Goal: Check status

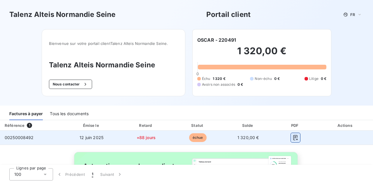
click at [295, 137] on icon "button" at bounding box center [295, 137] width 6 height 6
click at [294, 136] on icon "button" at bounding box center [295, 137] width 6 height 6
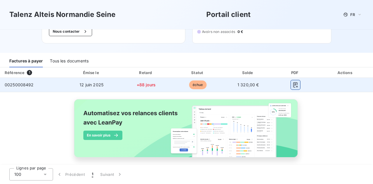
scroll to position [58, 0]
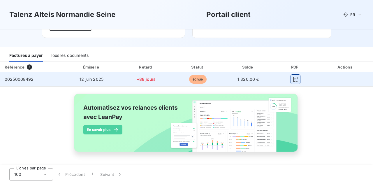
click at [295, 80] on icon "button" at bounding box center [295, 79] width 6 height 6
click at [293, 78] on icon "button" at bounding box center [295, 79] width 4 height 5
click at [296, 81] on icon "button" at bounding box center [295, 79] width 4 height 5
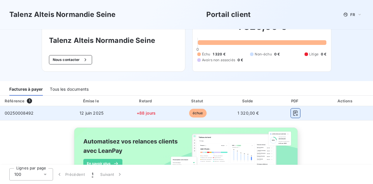
scroll to position [25, 0]
click at [295, 111] on icon "button" at bounding box center [295, 112] width 4 height 5
click at [193, 112] on span "échue" at bounding box center [197, 112] width 17 height 9
